Goal: Transaction & Acquisition: Purchase product/service

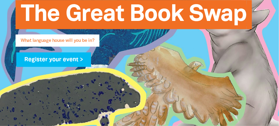
scroll to position [130, 0]
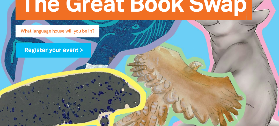
click at [44, 31] on span "What language house will you be in?" at bounding box center [58, 33] width 74 height 8
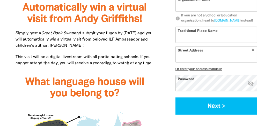
scroll to position [363, 0]
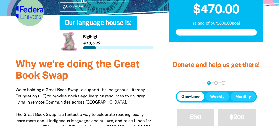
scroll to position [191, 0]
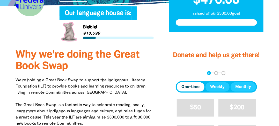
click at [191, 87] on span "One-time" at bounding box center [191, 87] width 18 height 6
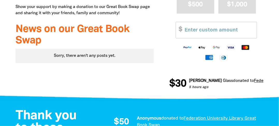
scroll to position [295, 0]
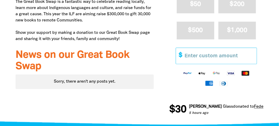
click at [186, 56] on input "Other Amount" at bounding box center [219, 56] width 76 height 16
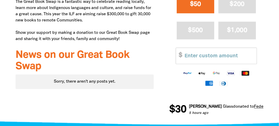
click at [203, 4] on button "$50" at bounding box center [196, 5] width 38 height 18
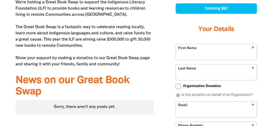
scroll to position [252, 0]
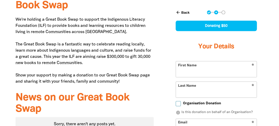
select select "AU"
click at [181, 72] on input "First Name" at bounding box center [216, 70] width 81 height 16
type input "Mal"
click at [178, 87] on input "Last Name" at bounding box center [216, 90] width 81 height 16
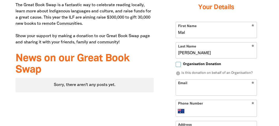
scroll to position [304, 0]
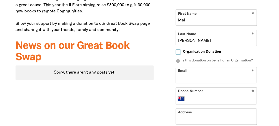
type input "[PERSON_NAME]"
click at [179, 52] on input "Organisation Donation" at bounding box center [178, 52] width 5 height 5
checkbox input "true"
select select "AU"
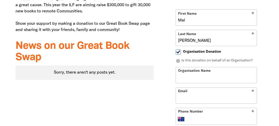
click at [178, 75] on input "Organisation Name" at bounding box center [216, 76] width 81 height 16
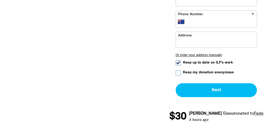
scroll to position [408, 0]
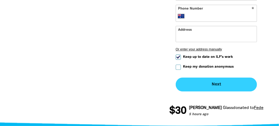
type input "federation university great book swap"
click at [195, 81] on button "Next chevron_right" at bounding box center [216, 85] width 81 height 14
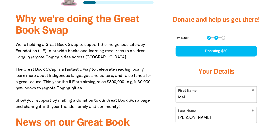
scroll to position [224, 0]
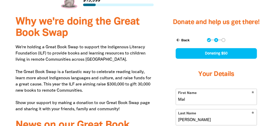
click at [182, 38] on button "arrow_back Back" at bounding box center [183, 40] width 18 height 9
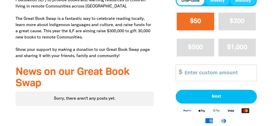
scroll to position [252, 0]
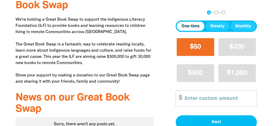
click at [192, 44] on span "$50" at bounding box center [195, 47] width 11 height 6
select select "AU"
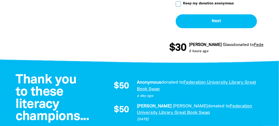
scroll to position [460, 0]
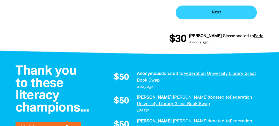
click at [194, 15] on button "Next chevron_right" at bounding box center [216, 12] width 81 height 14
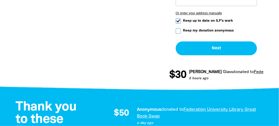
scroll to position [441, 0]
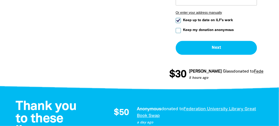
click at [179, 29] on input "Keep my donation anonymous" at bounding box center [178, 30] width 5 height 5
checkbox input "true"
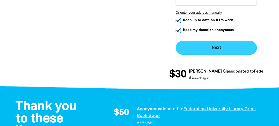
click at [193, 48] on button "Next chevron_right" at bounding box center [216, 48] width 81 height 14
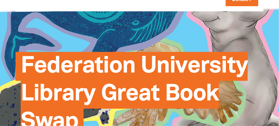
scroll to position [0, 0]
